Goal: Find specific page/section: Find specific page/section

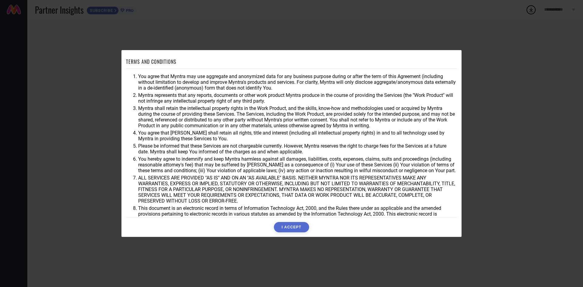
click at [295, 231] on button "I ACCEPT" at bounding box center [291, 227] width 35 height 10
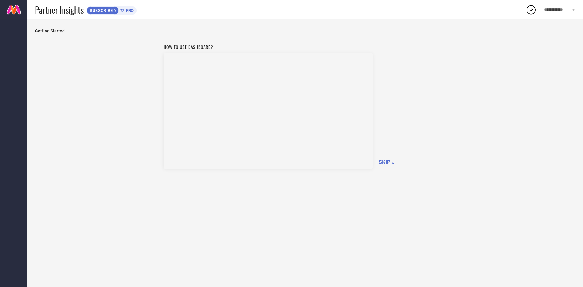
click at [384, 162] on span "SKIP »" at bounding box center [387, 162] width 16 height 6
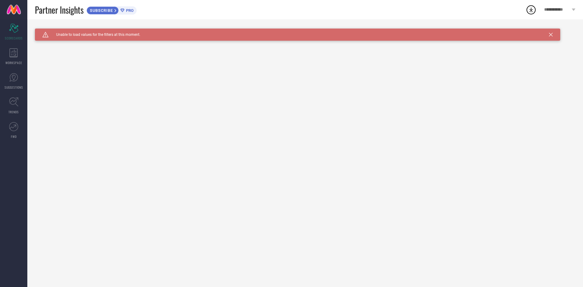
click at [30, 45] on div "Caution Created with Sketch. Unable to load values for the filters at this mome…" at bounding box center [304, 152] width 555 height 267
click at [22, 50] on div "WORKSPACE" at bounding box center [13, 56] width 27 height 24
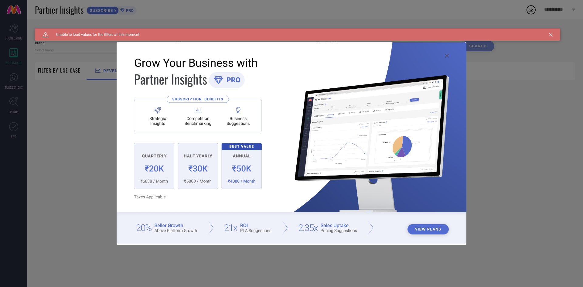
type input "1 STOP FASHION"
type input "All"
click at [438, 229] on button "View Plans" at bounding box center [428, 229] width 42 height 10
drag, startPoint x: 443, startPoint y: 58, endPoint x: 447, endPoint y: 56, distance: 4.2
click at [443, 58] on img at bounding box center [292, 142] width 350 height 201
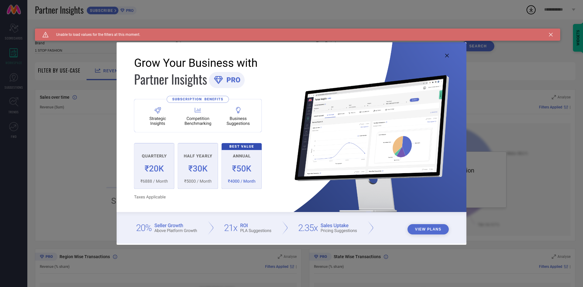
click at [447, 56] on icon at bounding box center [447, 56] width 4 height 4
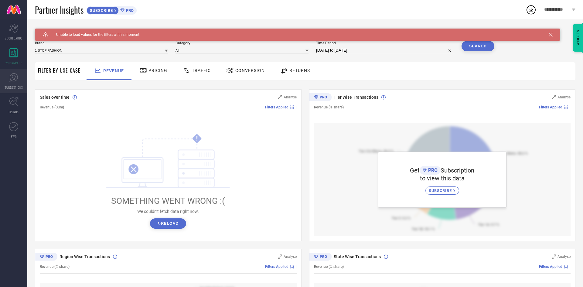
click at [13, 89] on span "SUGGESTIONS" at bounding box center [14, 87] width 19 height 5
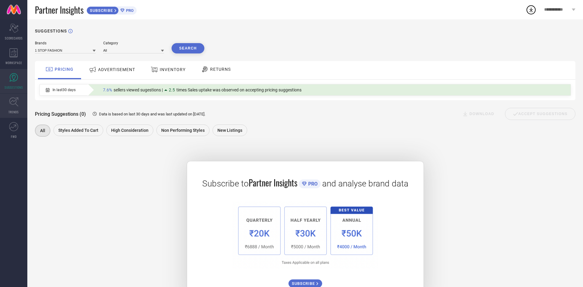
click at [18, 102] on icon at bounding box center [13, 101] width 9 height 9
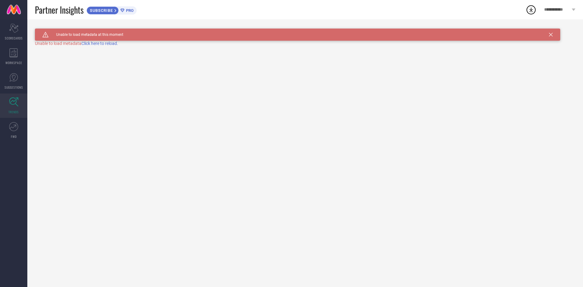
click at [100, 45] on span "Click here to reload." at bounding box center [99, 43] width 37 height 5
click at [19, 130] on link "FWD" at bounding box center [13, 130] width 27 height 24
